Goal: Go to known website: Access a specific website the user already knows

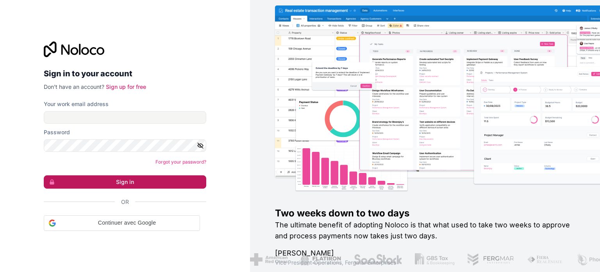
drag, startPoint x: 0, startPoint y: 0, endPoint x: 145, endPoint y: 183, distance: 233.7
click at [145, 183] on button "Sign in" at bounding box center [125, 181] width 163 height 13
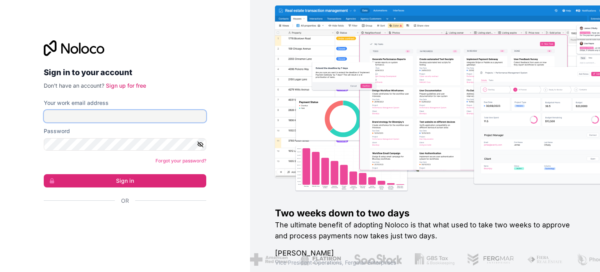
click at [130, 119] on input "Your work email address" at bounding box center [125, 116] width 163 height 13
type input "**********"
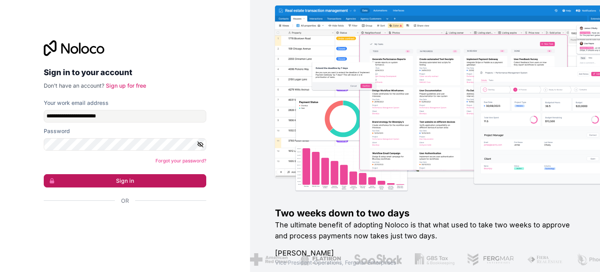
click at [158, 174] on button "Sign in" at bounding box center [125, 180] width 163 height 13
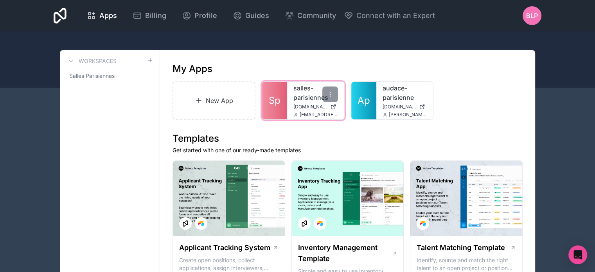
click at [297, 117] on div "[EMAIL_ADDRESS][DOMAIN_NAME]" at bounding box center [315, 114] width 45 height 6
click at [291, 90] on div "salles-parisiennes [DOMAIN_NAME] [EMAIL_ADDRESS][DOMAIN_NAME]" at bounding box center [315, 101] width 57 height 38
click at [315, 93] on link "salles-parisiennes" at bounding box center [315, 92] width 45 height 19
